Goal: Task Accomplishment & Management: Use online tool/utility

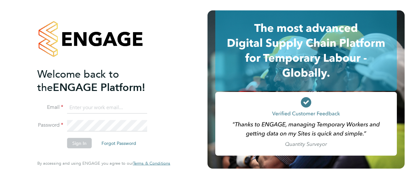
type input "preethy.raviendran@morganhunt.com"
click at [78, 146] on button "Sign In" at bounding box center [79, 143] width 25 height 10
